Goal: Information Seeking & Learning: Find specific fact

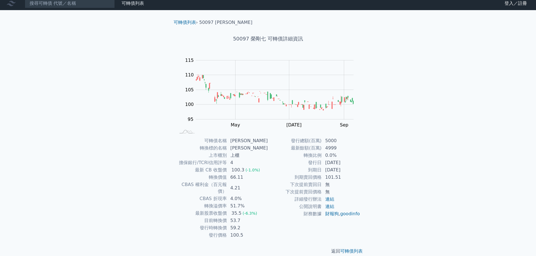
scroll to position [4, 0]
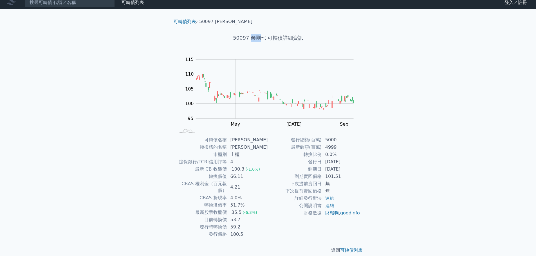
drag, startPoint x: 250, startPoint y: 37, endPoint x: 258, endPoint y: 37, distance: 7.6
click at [258, 37] on h1 "50097 榮剛七 可轉債詳細資訊" at bounding box center [268, 38] width 198 height 8
copy h1 "[PERSON_NAME]"
click at [93, 5] on input at bounding box center [70, 3] width 90 height 10
paste input "[PERSON_NAME]"
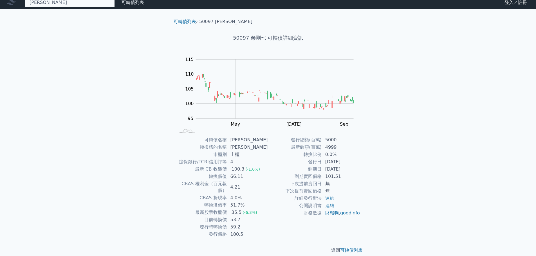
scroll to position [4, 0]
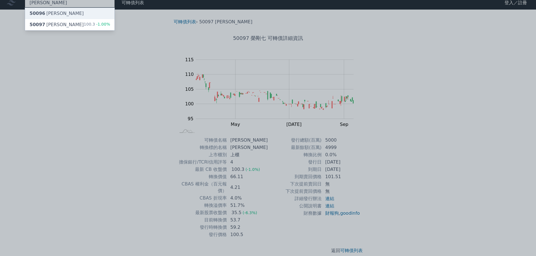
type input "[PERSON_NAME]"
click at [92, 12] on div "50096 榮剛六" at bounding box center [69, 13] width 89 height 11
